Goal: Information Seeking & Learning: Learn about a topic

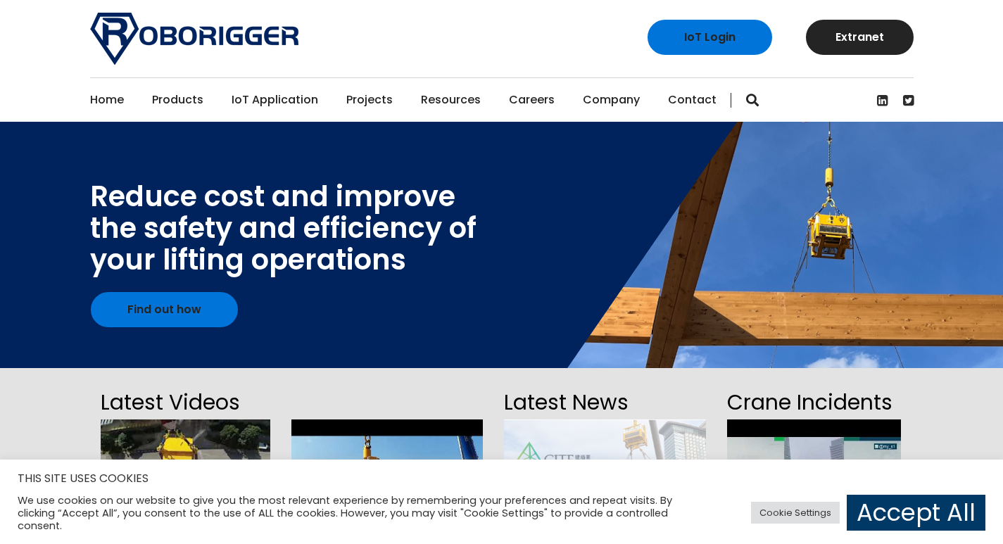
click at [359, 96] on link "Projects" at bounding box center [369, 100] width 46 height 44
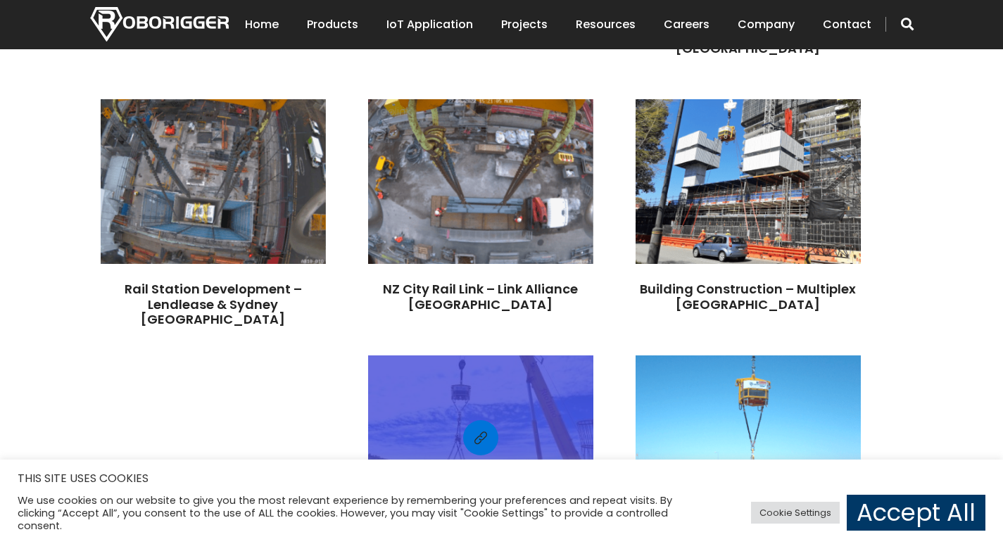
scroll to position [1338, 0]
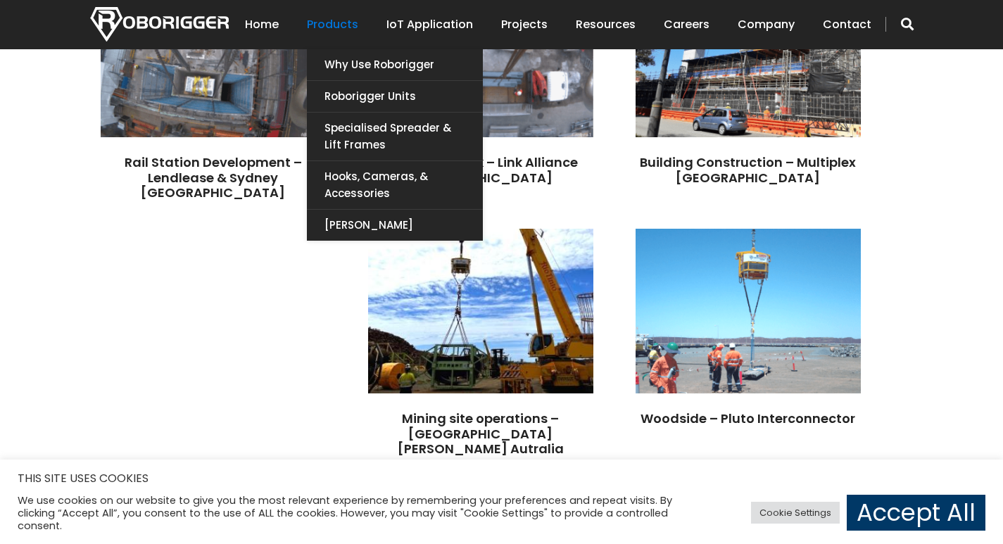
click at [323, 24] on link "Products" at bounding box center [332, 25] width 51 height 44
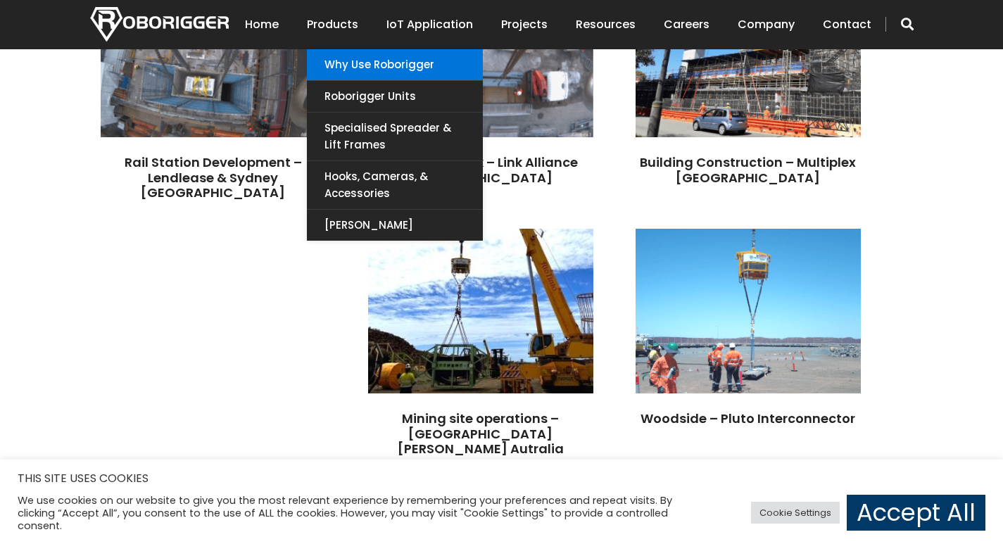
click at [372, 69] on link "Why use Roborigger" at bounding box center [395, 64] width 176 height 31
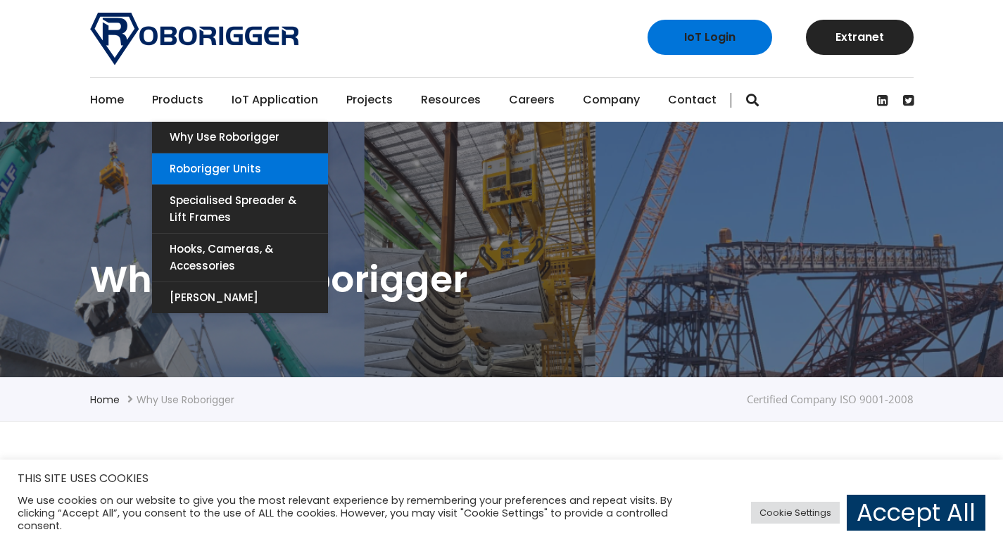
click at [206, 170] on link "Roborigger Units" at bounding box center [240, 169] width 176 height 31
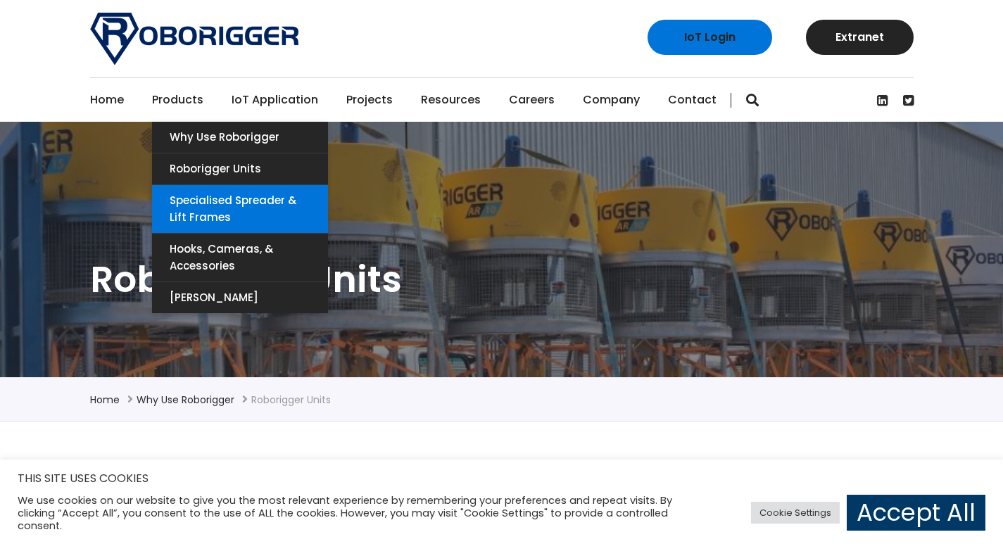
click at [206, 208] on link "Specialised Spreader & Lift Frames" at bounding box center [240, 209] width 176 height 48
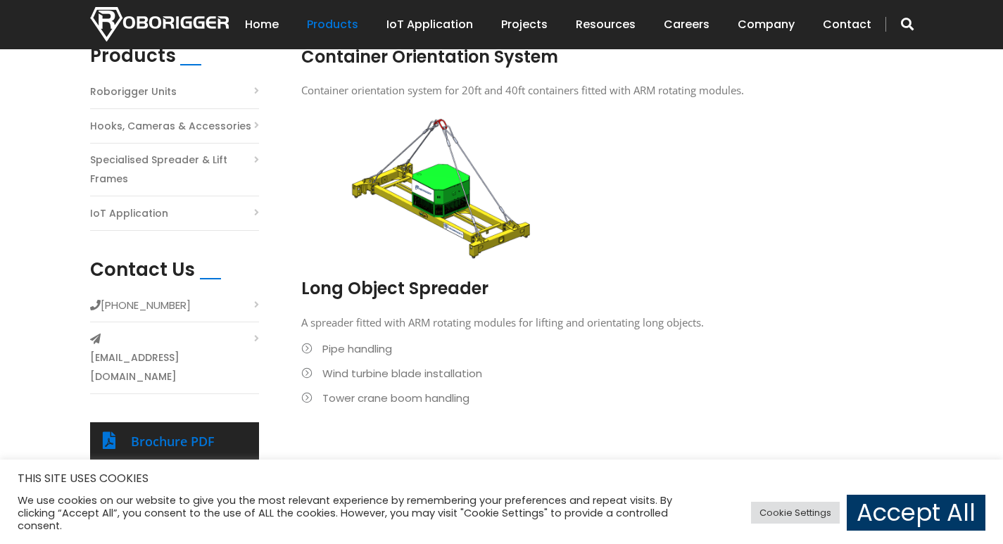
scroll to position [563, 0]
